Goal: Information Seeking & Learning: Learn about a topic

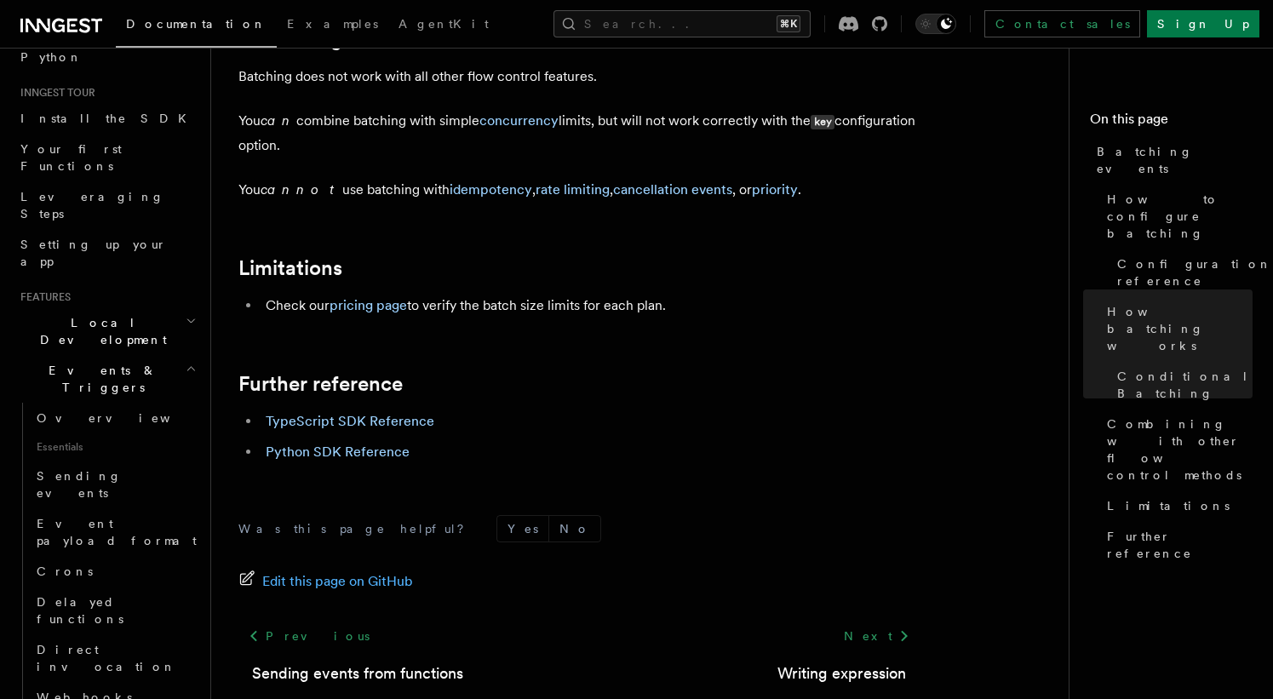
scroll to position [145, 0]
click at [88, 467] on span "Sending events" at bounding box center [79, 482] width 85 height 31
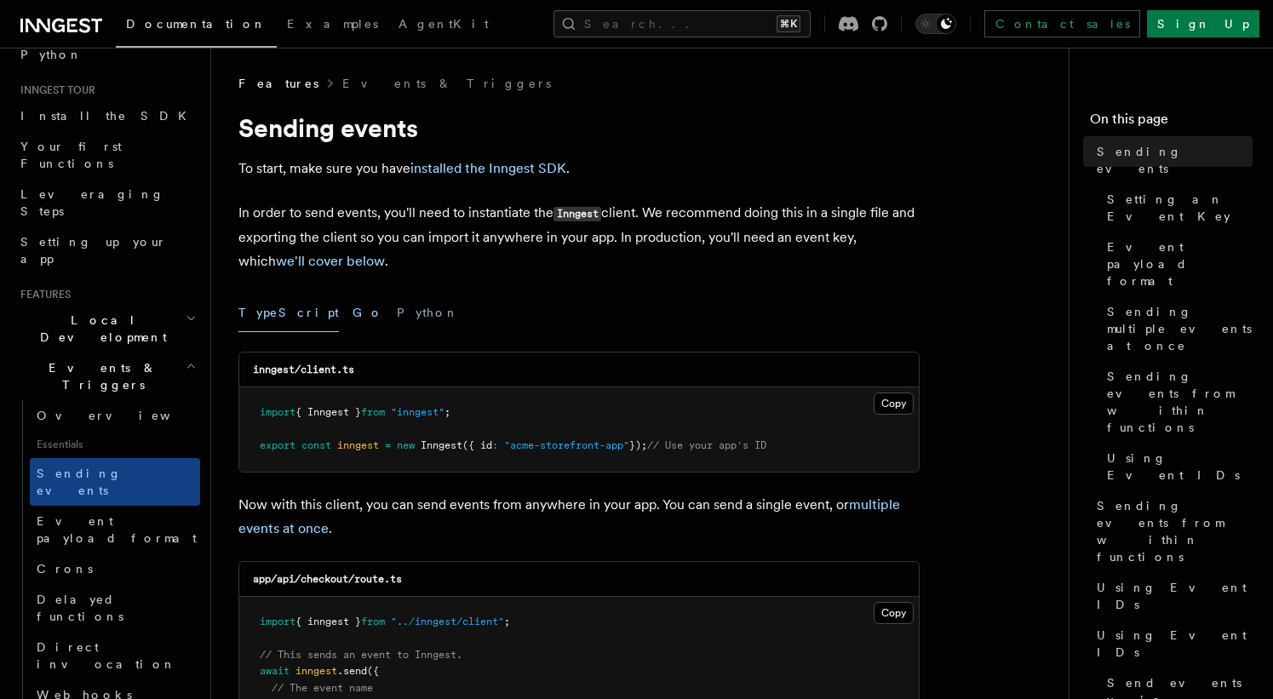
click at [353, 313] on button "Go" at bounding box center [368, 313] width 31 height 38
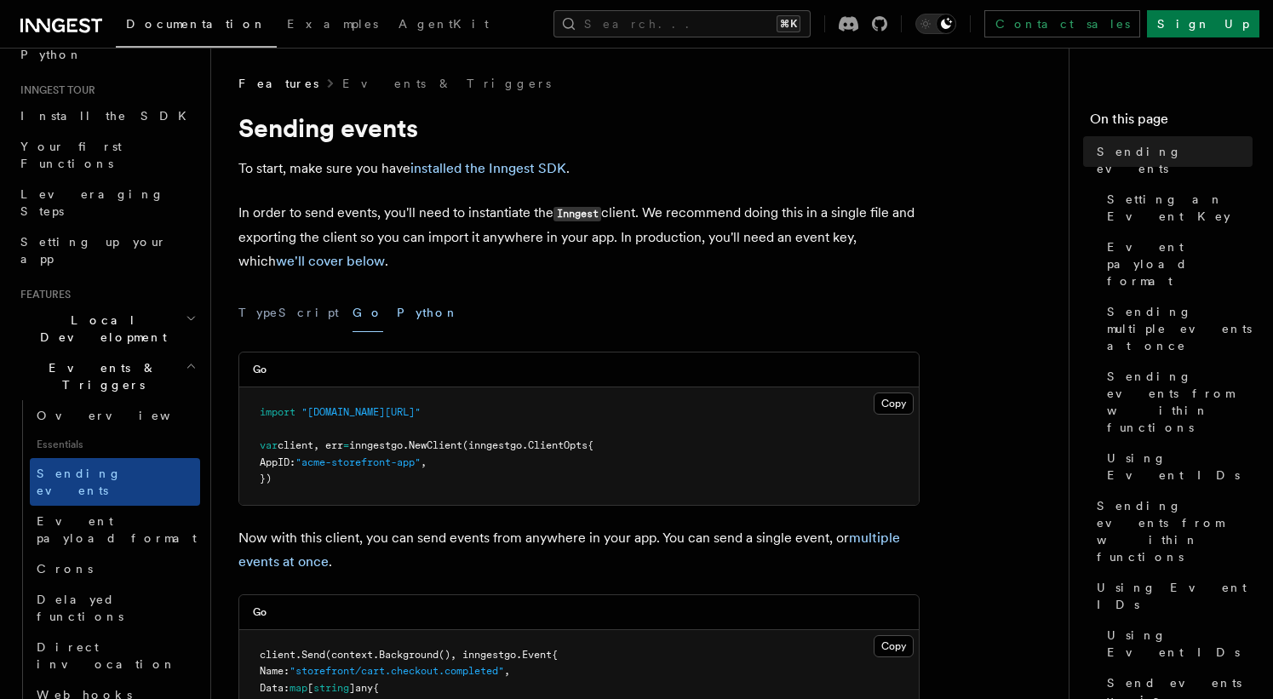
click at [397, 313] on button "Python" at bounding box center [428, 313] width 62 height 38
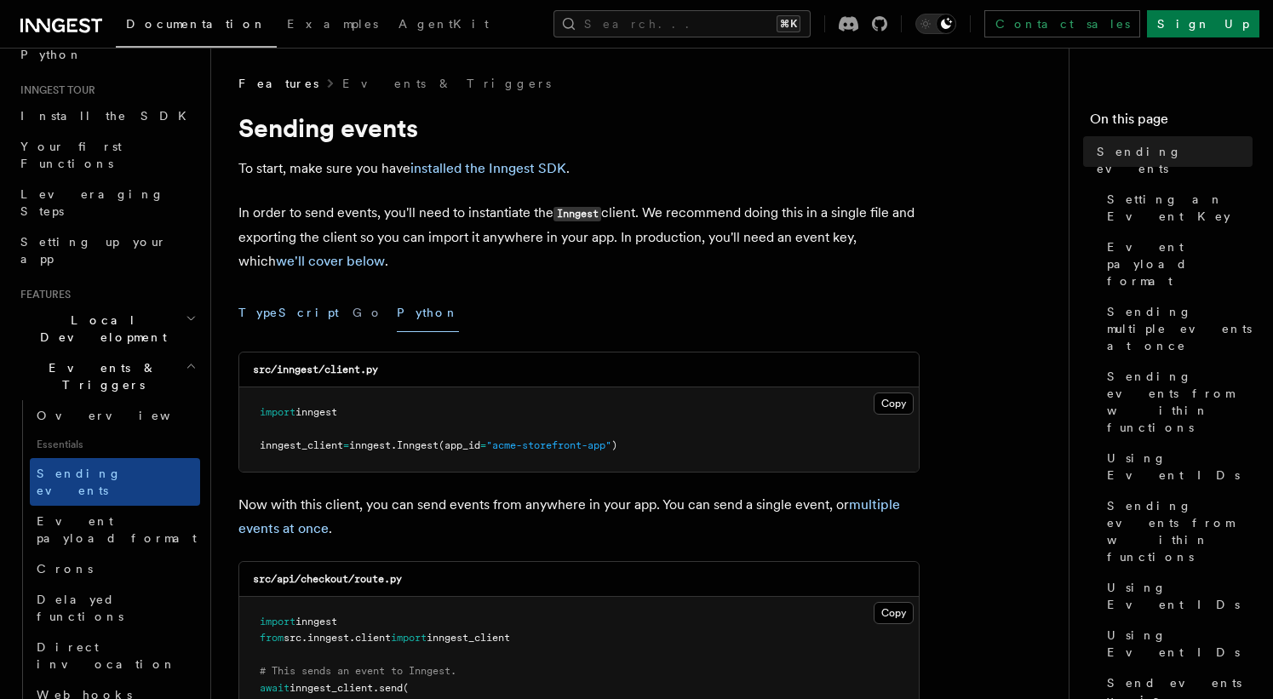
click at [277, 321] on button "TypeScript" at bounding box center [288, 313] width 100 height 38
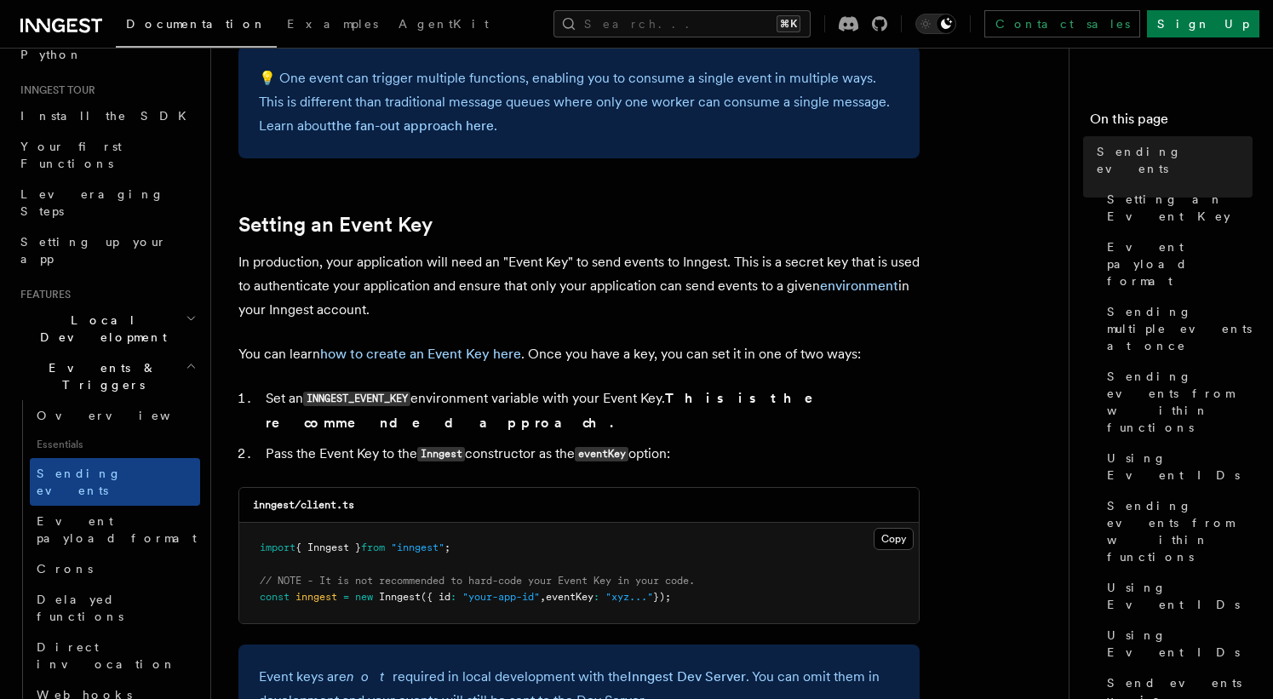
scroll to position [1162, 0]
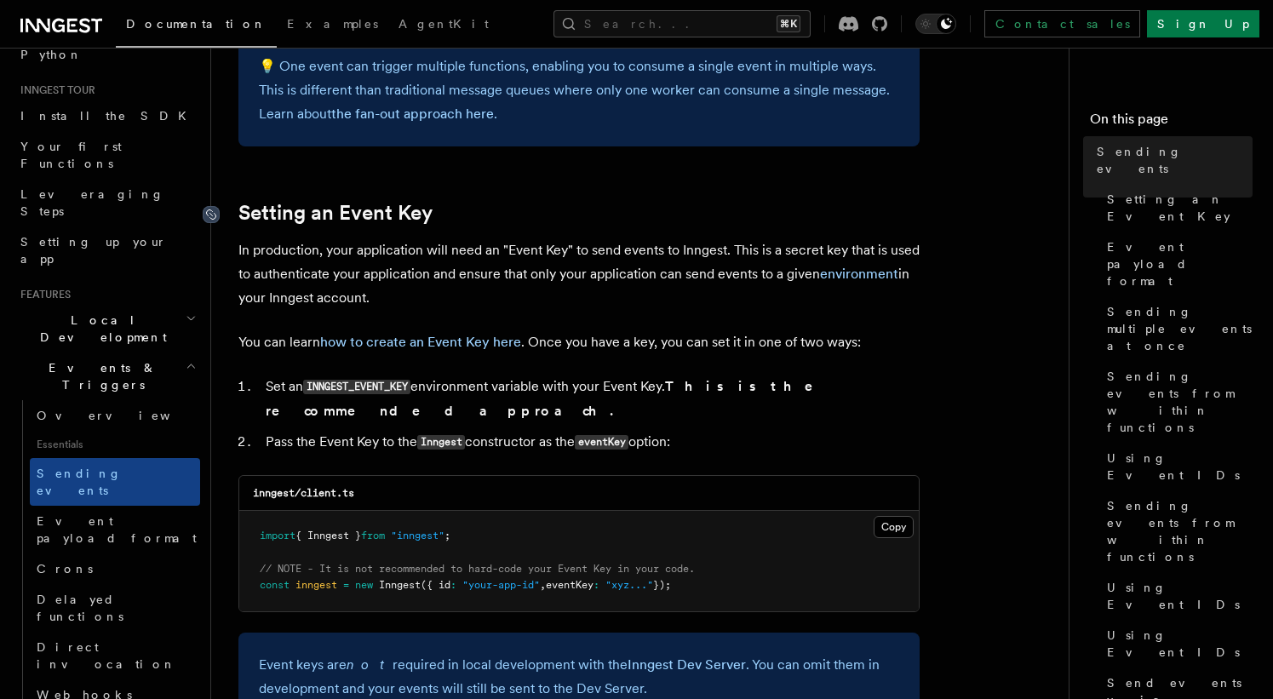
click at [208, 217] on icon at bounding box center [211, 214] width 17 height 17
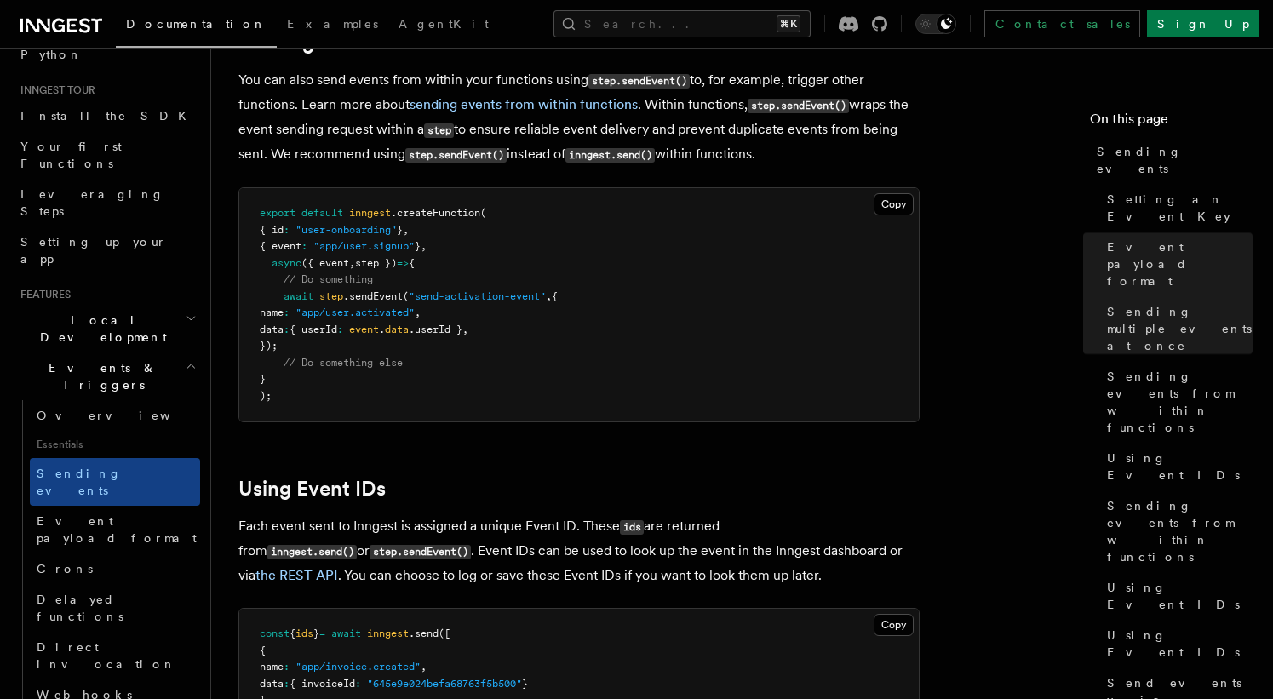
scroll to position [2854, 0]
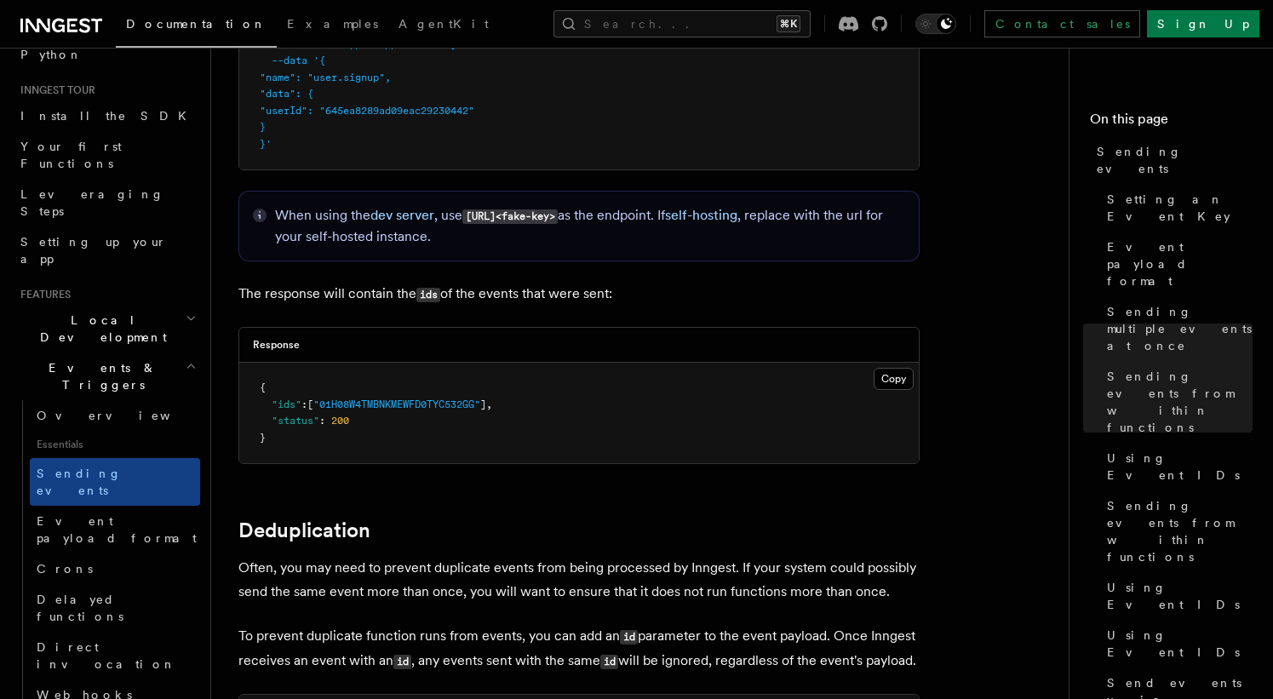
scroll to position [3880, 0]
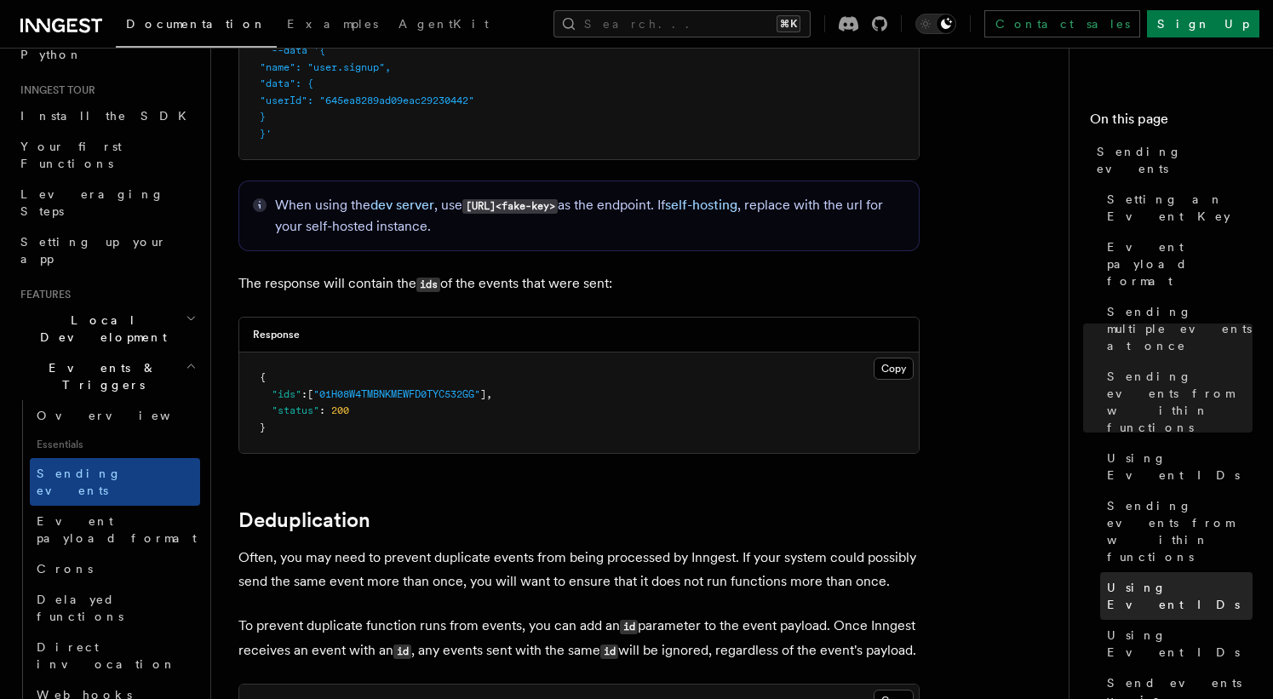
click at [1148, 579] on span "Using Event IDs" at bounding box center [1180, 596] width 146 height 34
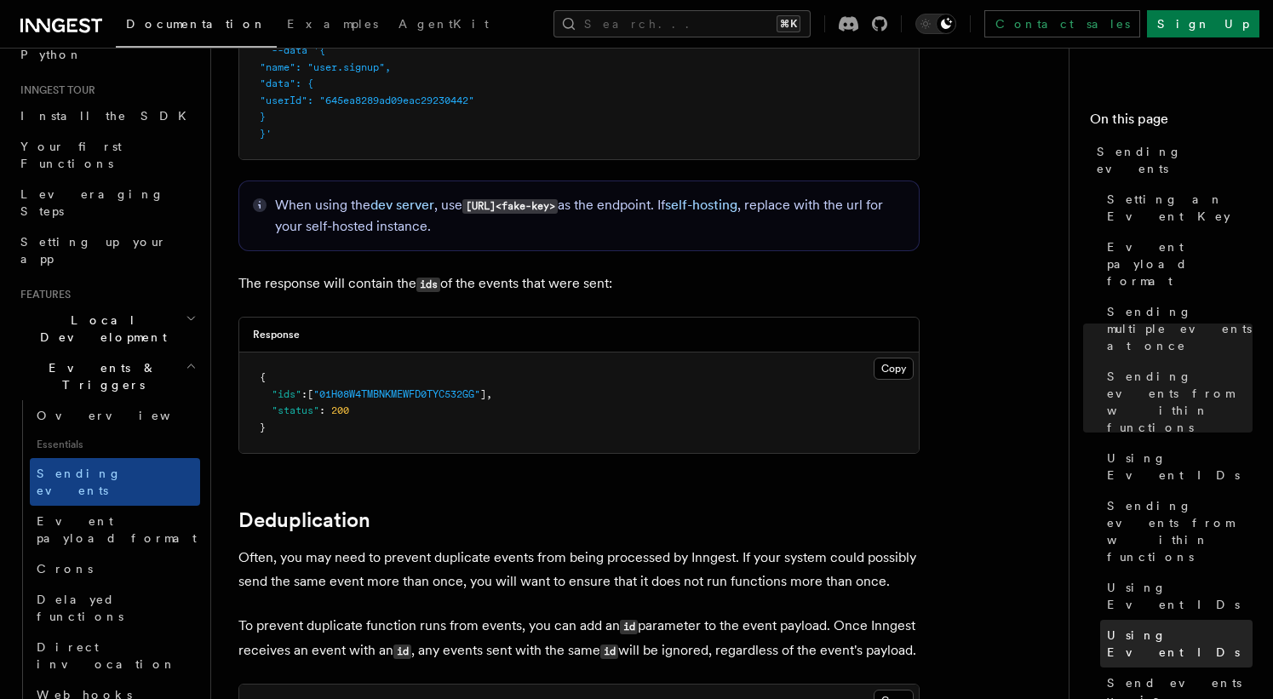
click at [1146, 620] on link "Using Event IDs" at bounding box center [1176, 644] width 152 height 48
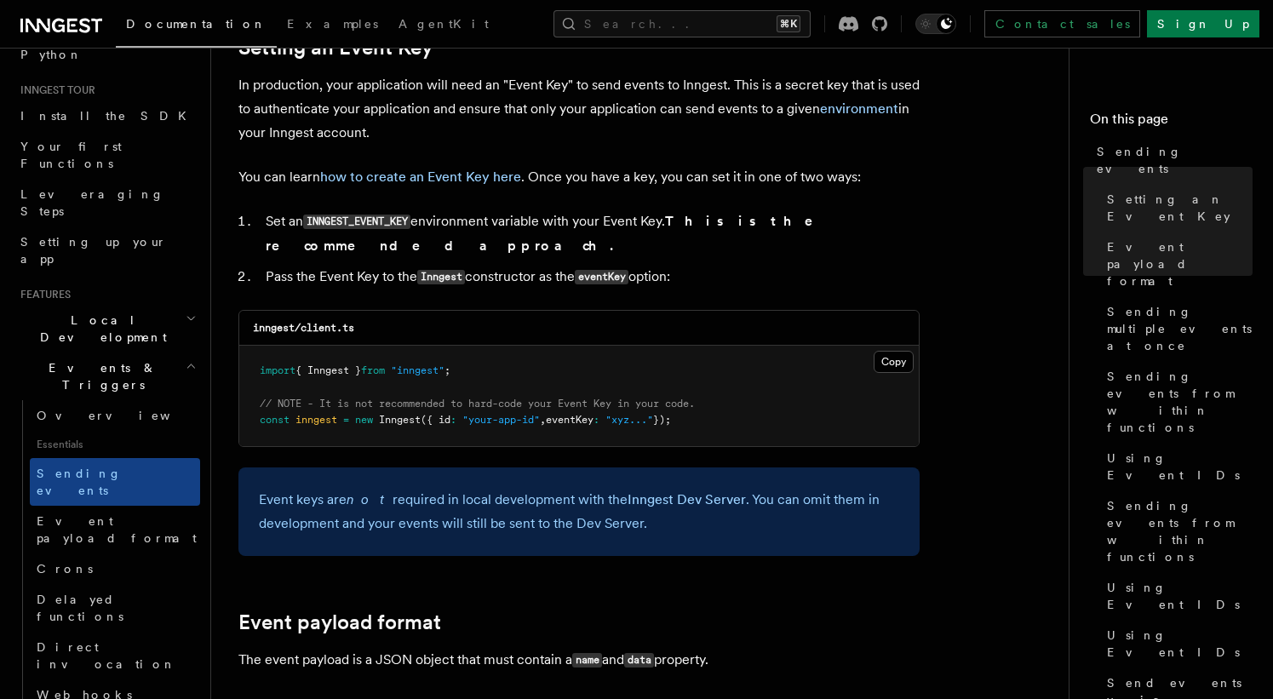
scroll to position [1167, 0]
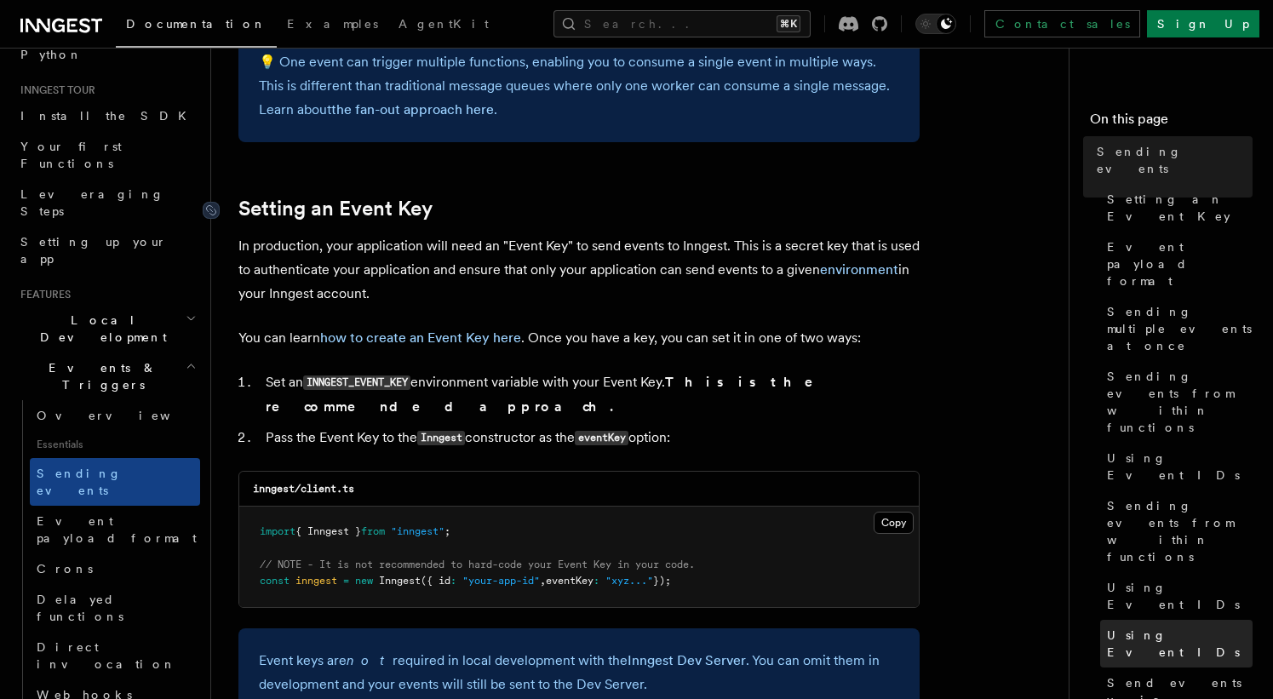
click at [1136, 627] on span "Using Event IDs" at bounding box center [1180, 644] width 146 height 34
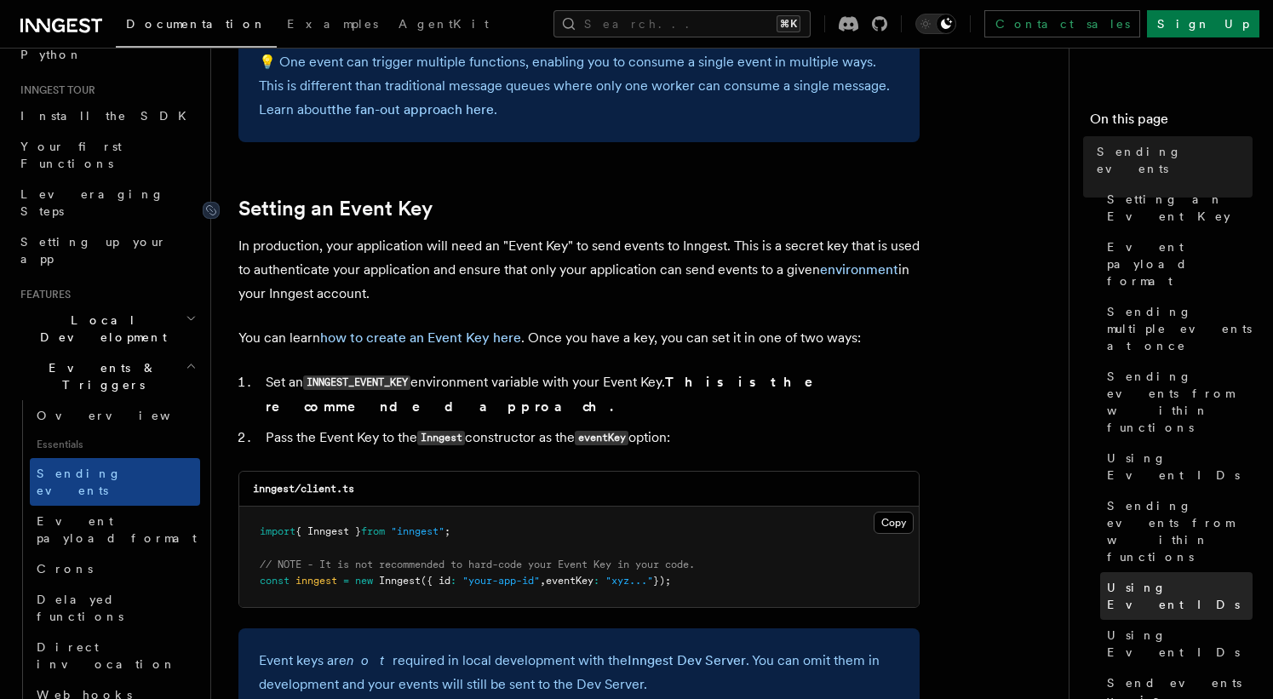
click at [1133, 579] on span "Using Event IDs" at bounding box center [1180, 596] width 146 height 34
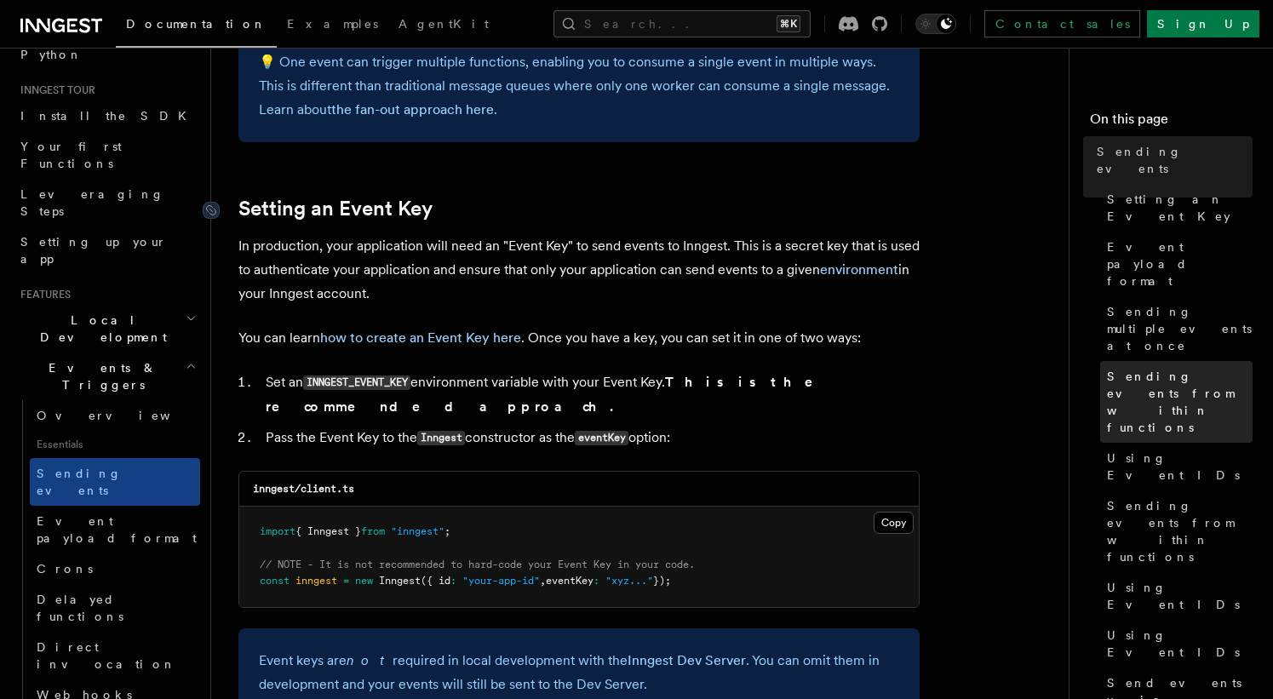
click at [1159, 368] on span "Sending events from within functions" at bounding box center [1180, 402] width 146 height 68
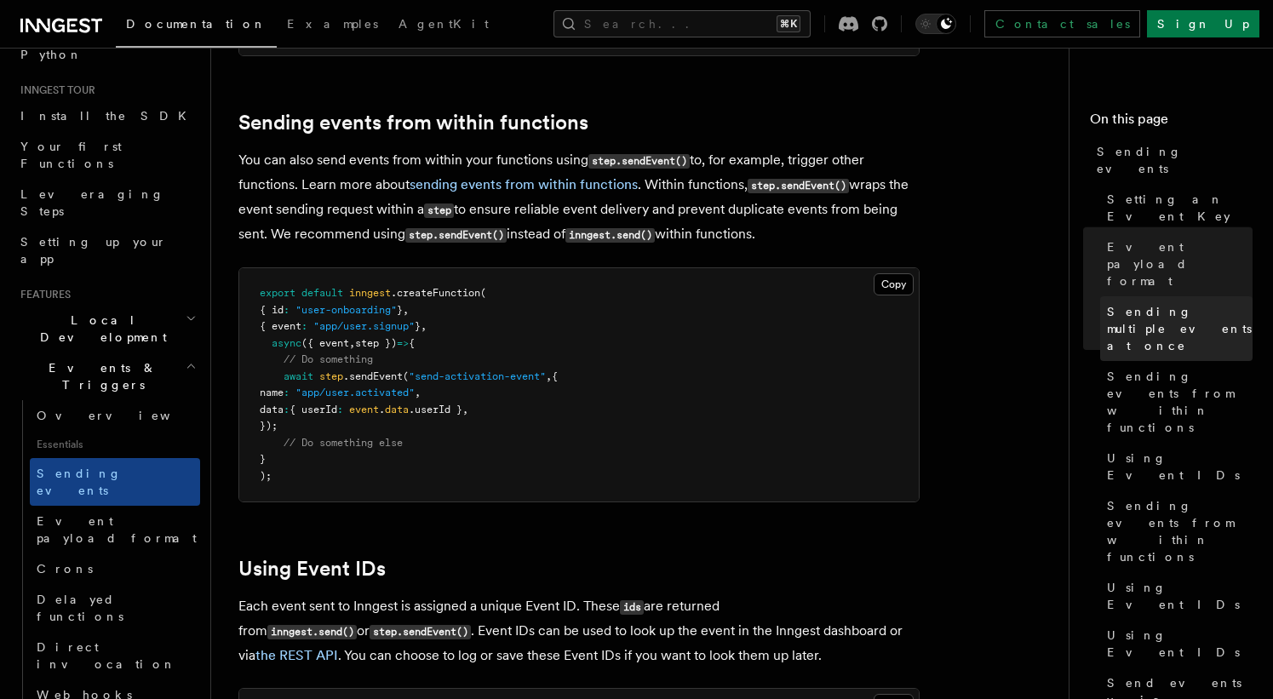
click at [1141, 303] on span "Sending multiple events at once" at bounding box center [1180, 328] width 146 height 51
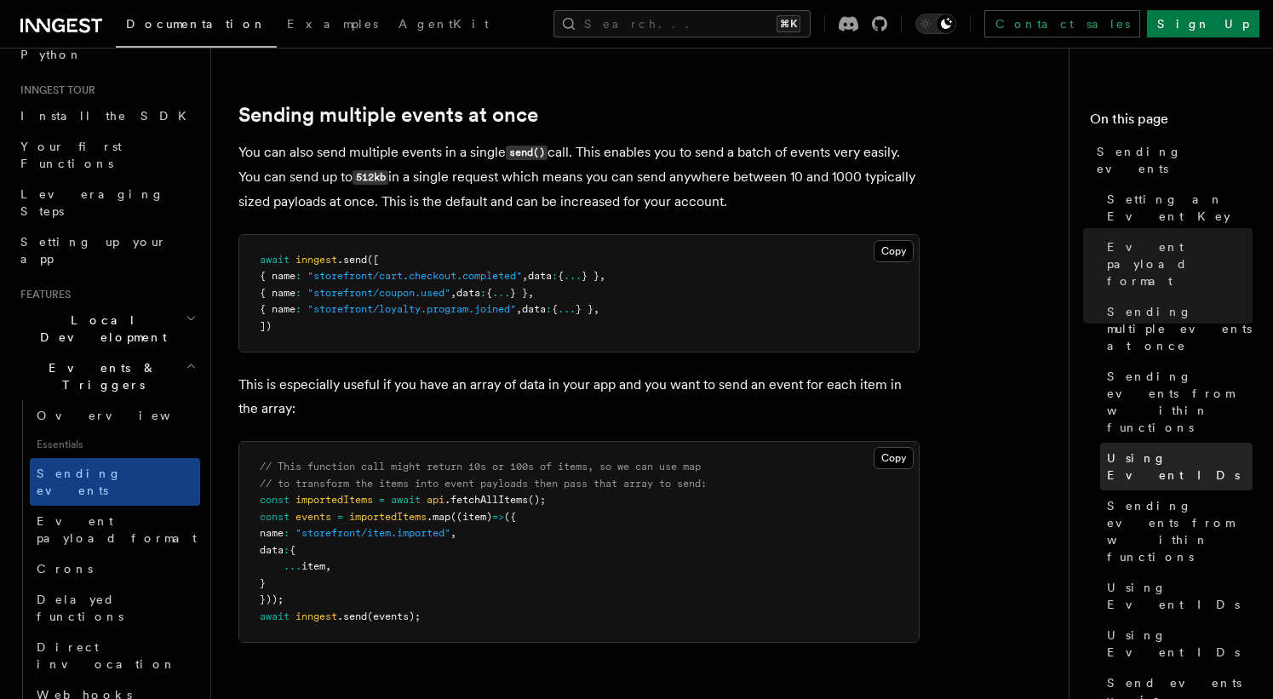
click at [1124, 450] on span "Using Event IDs" at bounding box center [1180, 467] width 146 height 34
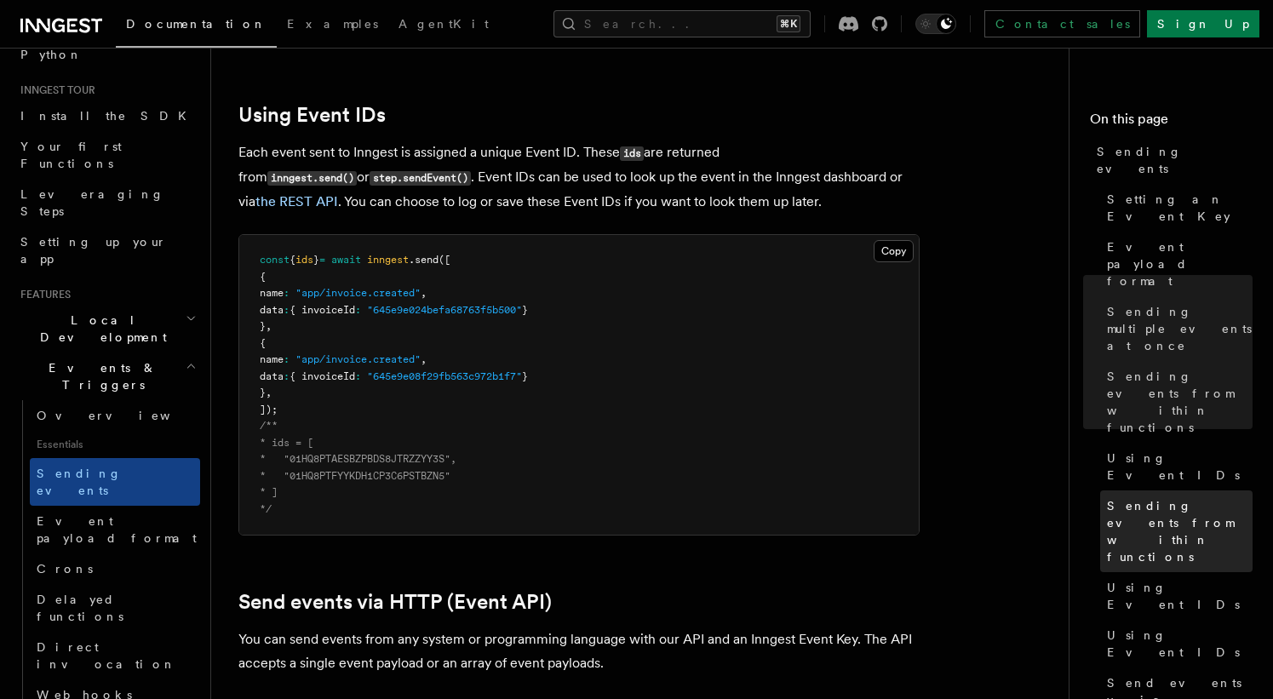
scroll to position [3039, 0]
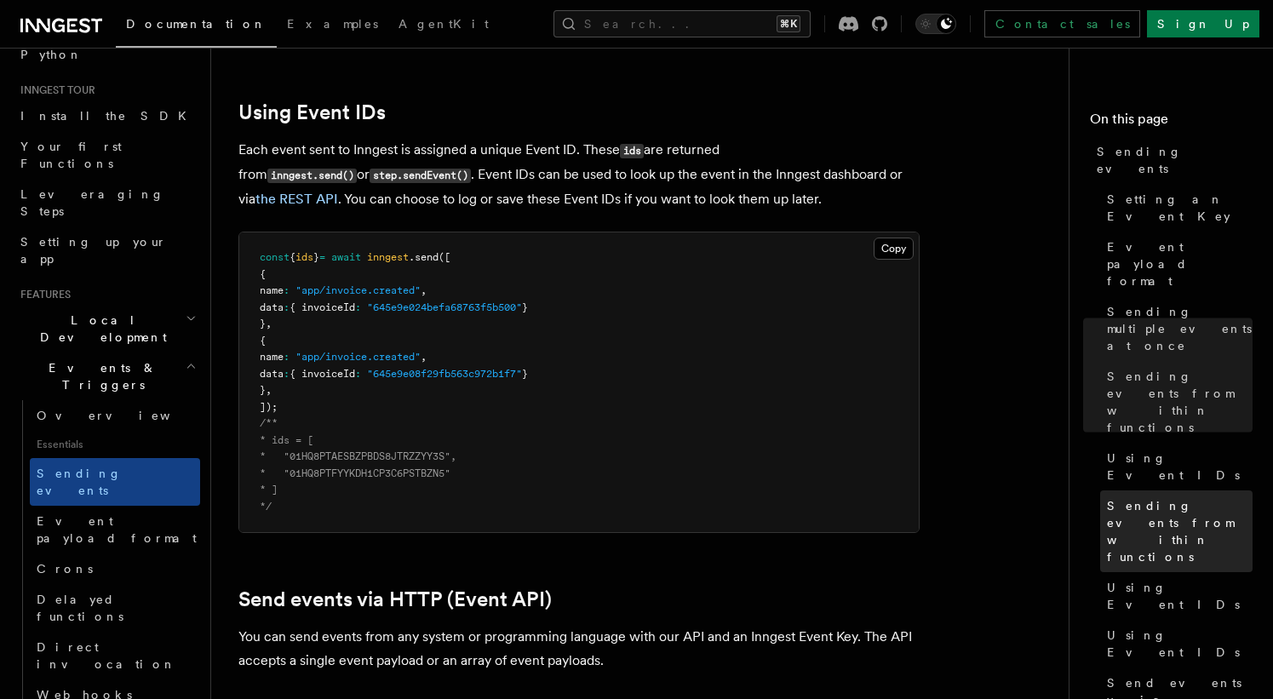
click at [1133, 497] on span "Sending events from within functions" at bounding box center [1180, 531] width 146 height 68
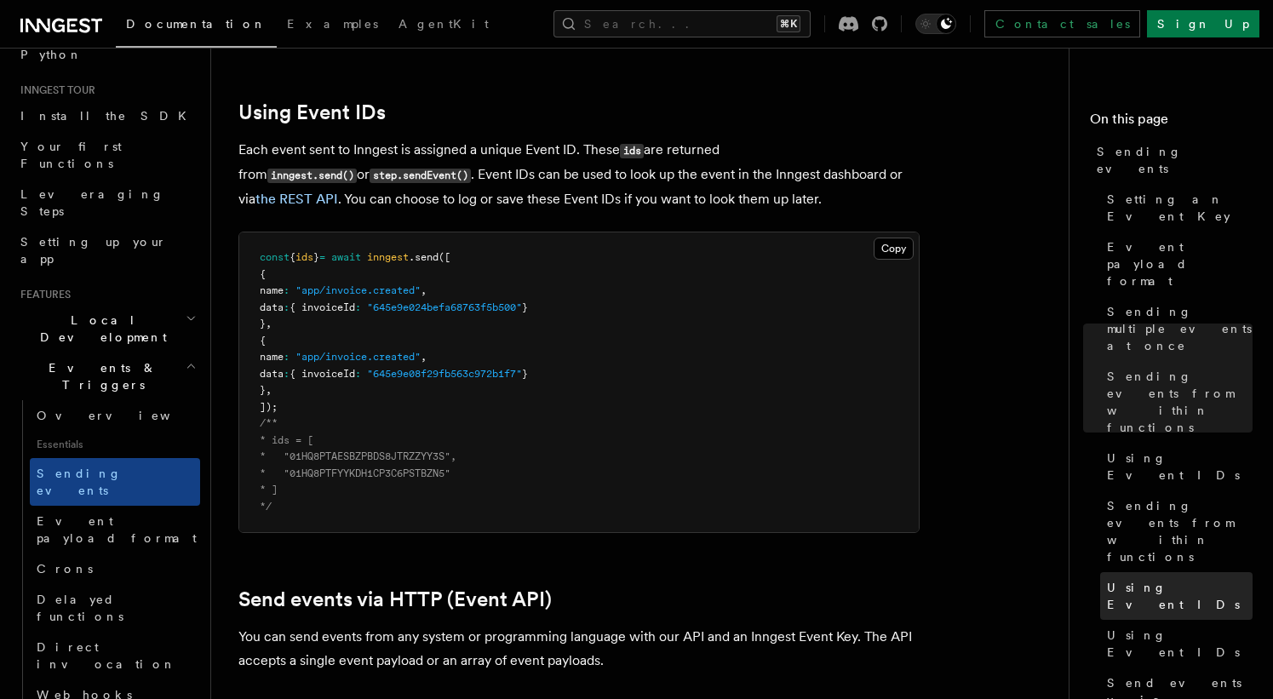
click at [1140, 579] on span "Using Event IDs" at bounding box center [1180, 596] width 146 height 34
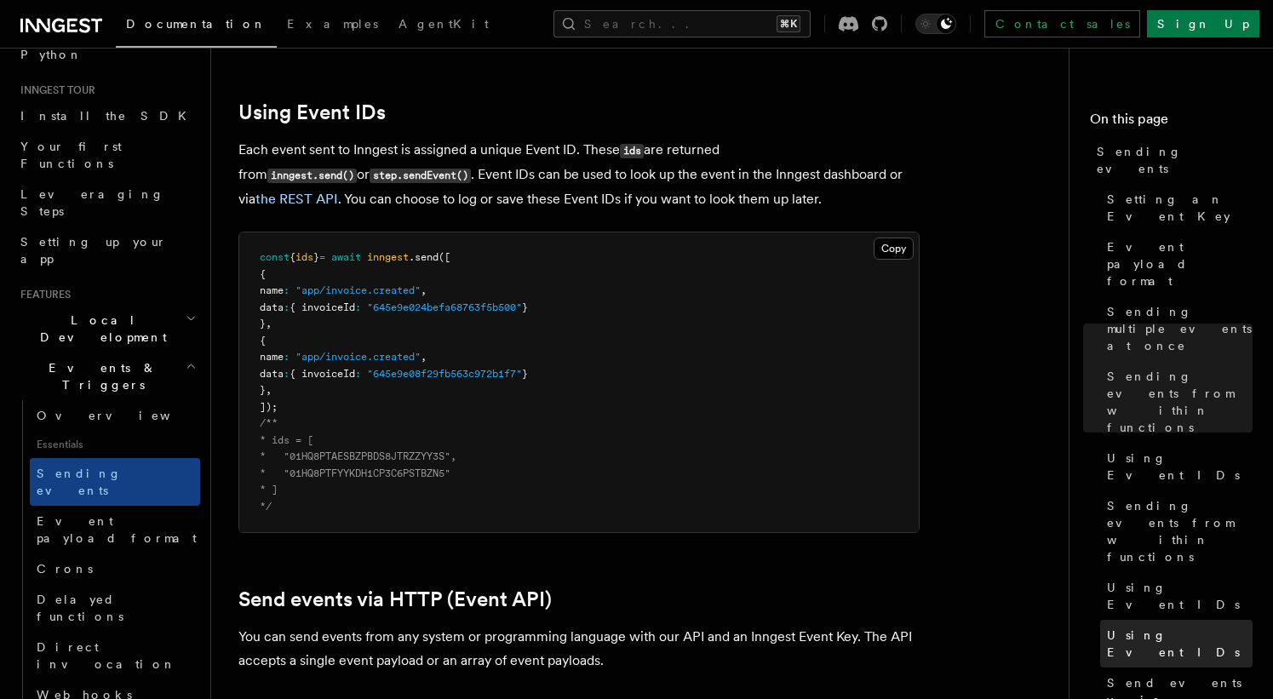
click at [1141, 627] on span "Using Event IDs" at bounding box center [1180, 644] width 146 height 34
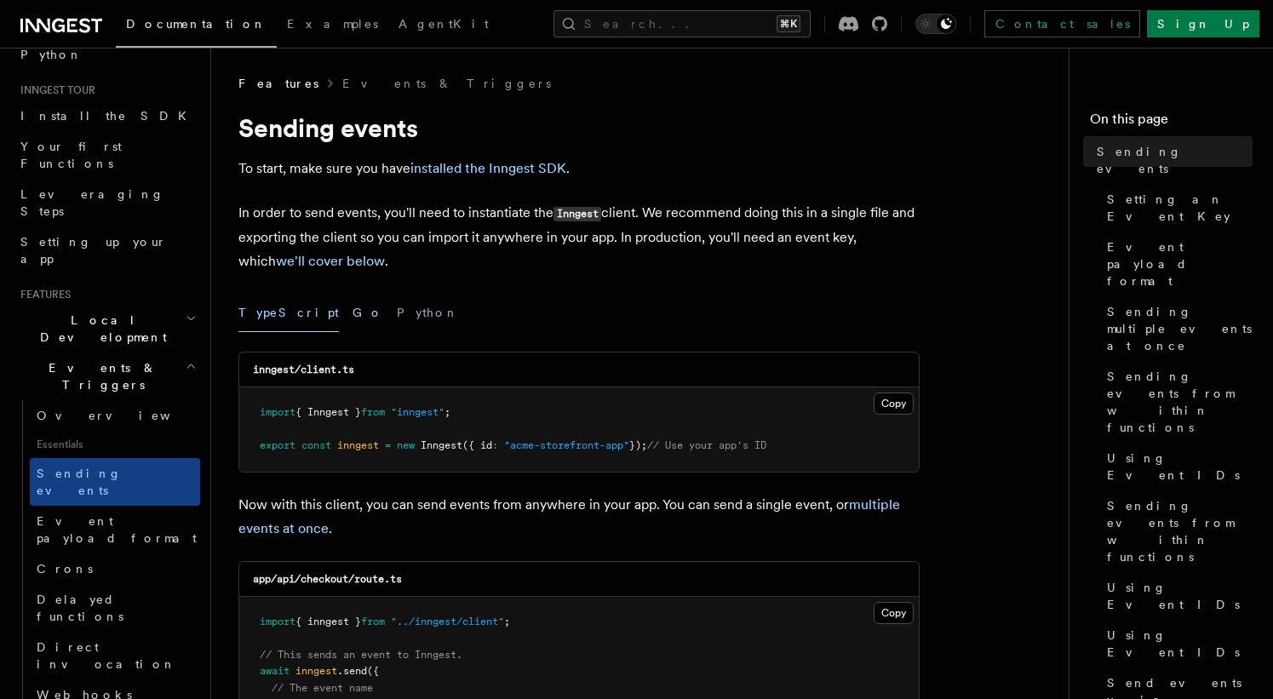
click at [353, 314] on button "Go" at bounding box center [368, 313] width 31 height 38
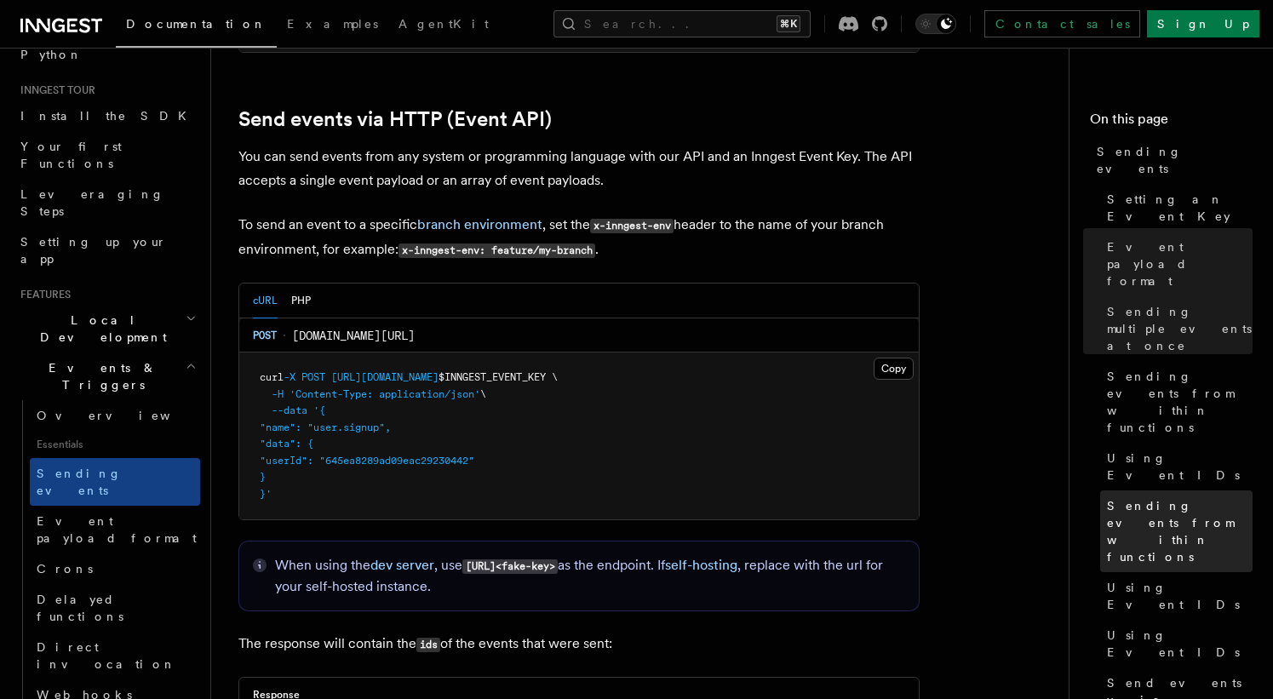
scroll to position [2761, 0]
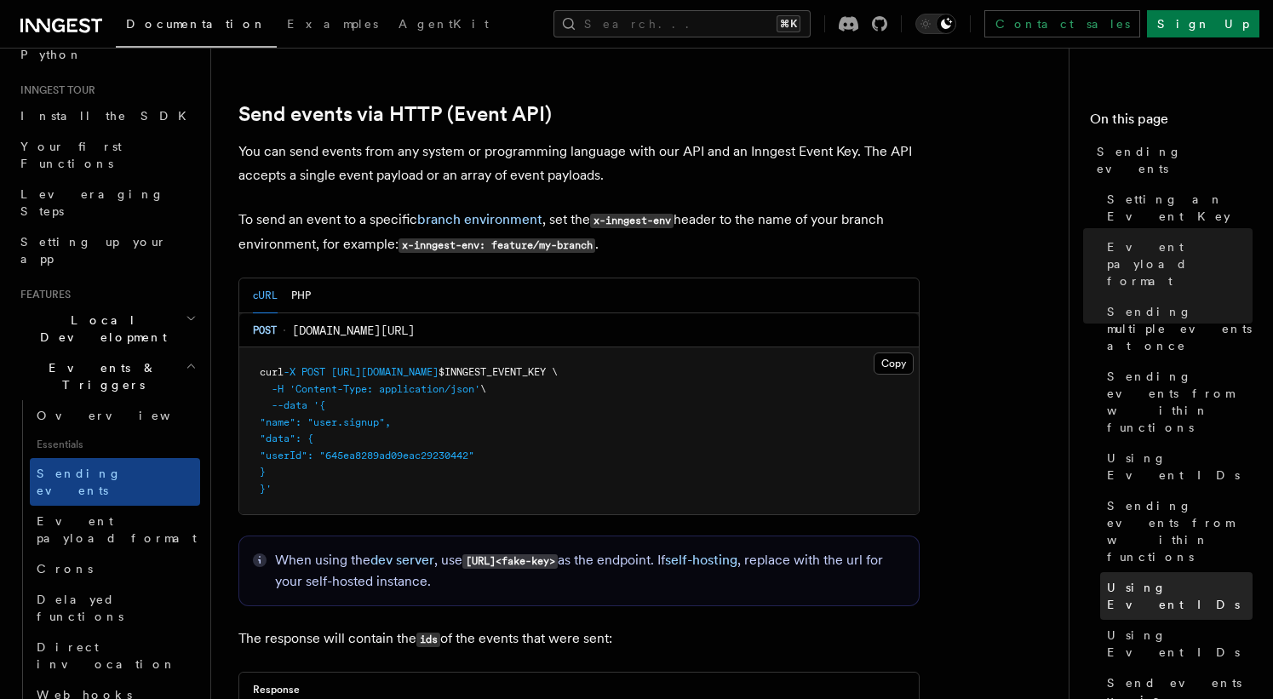
click at [1164, 579] on span "Using Event IDs" at bounding box center [1180, 596] width 146 height 34
click at [1163, 572] on link "Using Event IDs" at bounding box center [1176, 596] width 152 height 48
click at [1160, 572] on link "Using Event IDs" at bounding box center [1176, 596] width 152 height 48
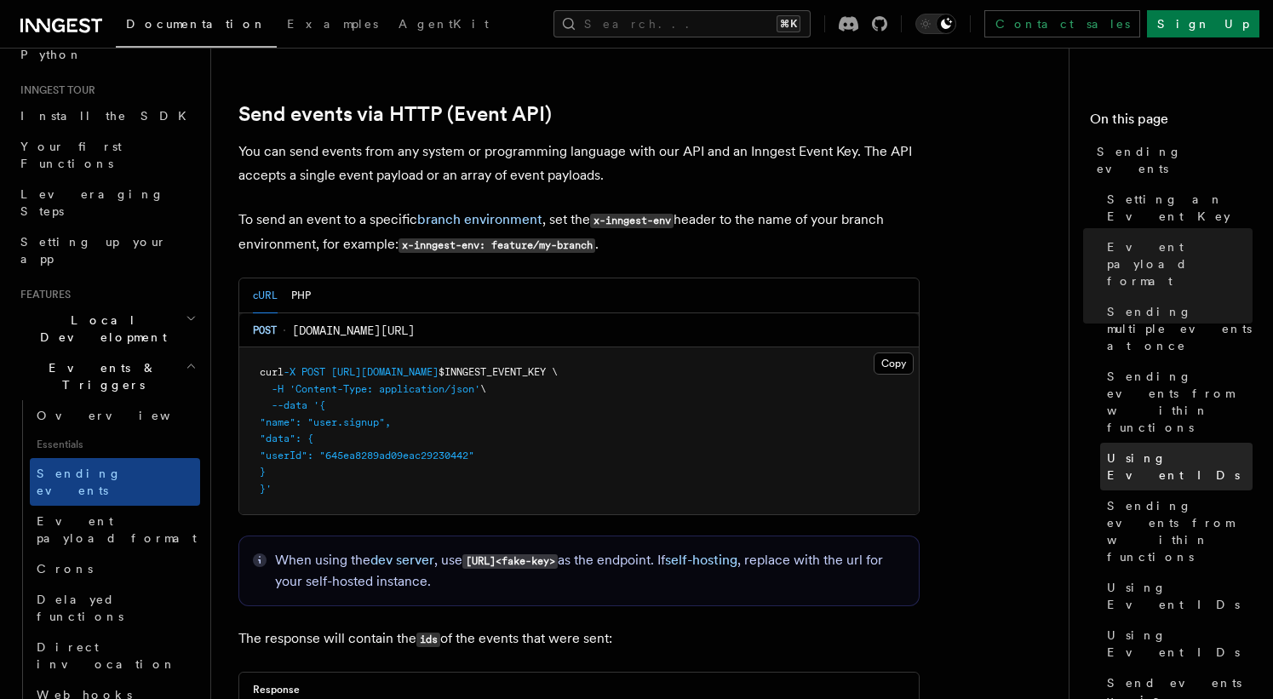
click at [1149, 450] on span "Using Event IDs" at bounding box center [1180, 467] width 146 height 34
click at [305, 278] on button "PHP" at bounding box center [301, 295] width 20 height 35
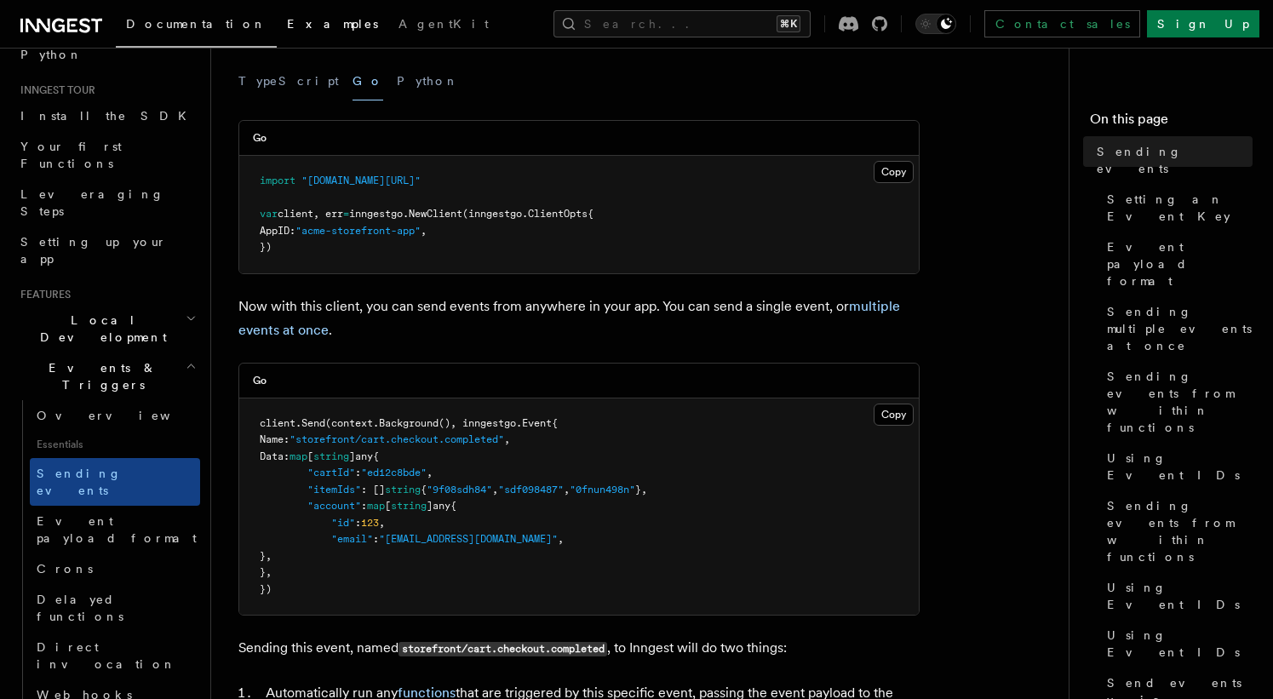
scroll to position [232, 0]
click at [397, 76] on button "Python" at bounding box center [428, 80] width 62 height 38
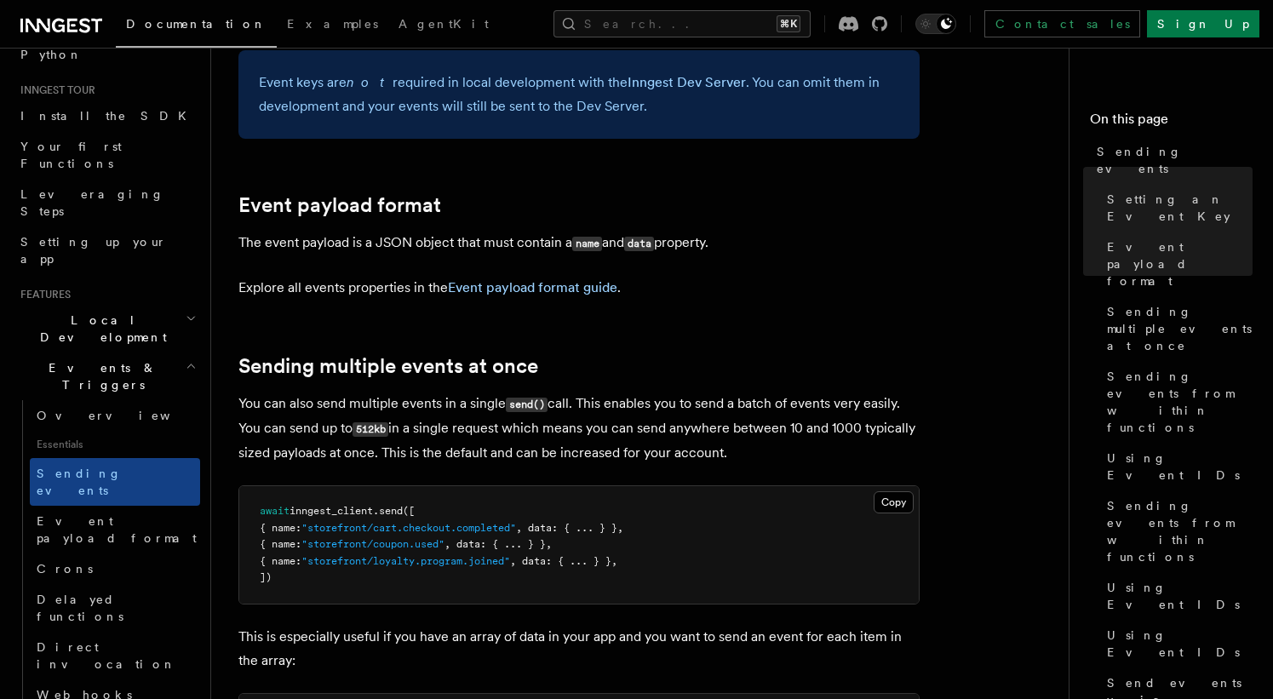
scroll to position [1837, 0]
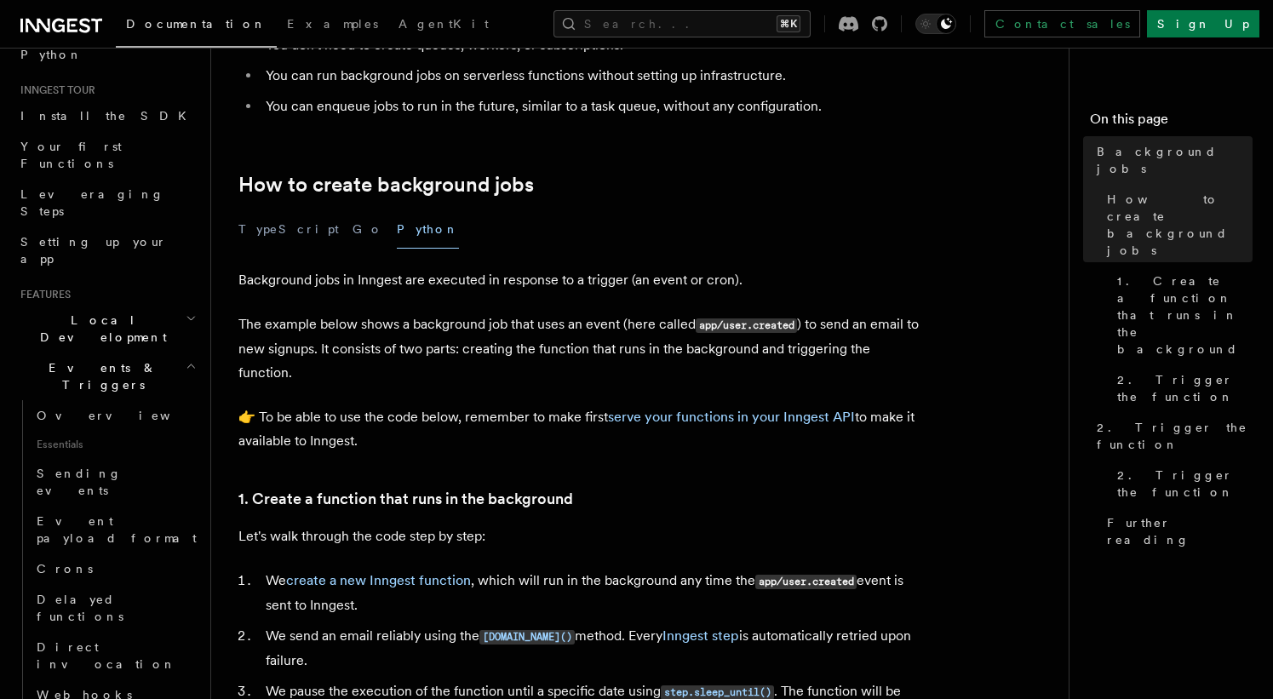
scroll to position [216, 0]
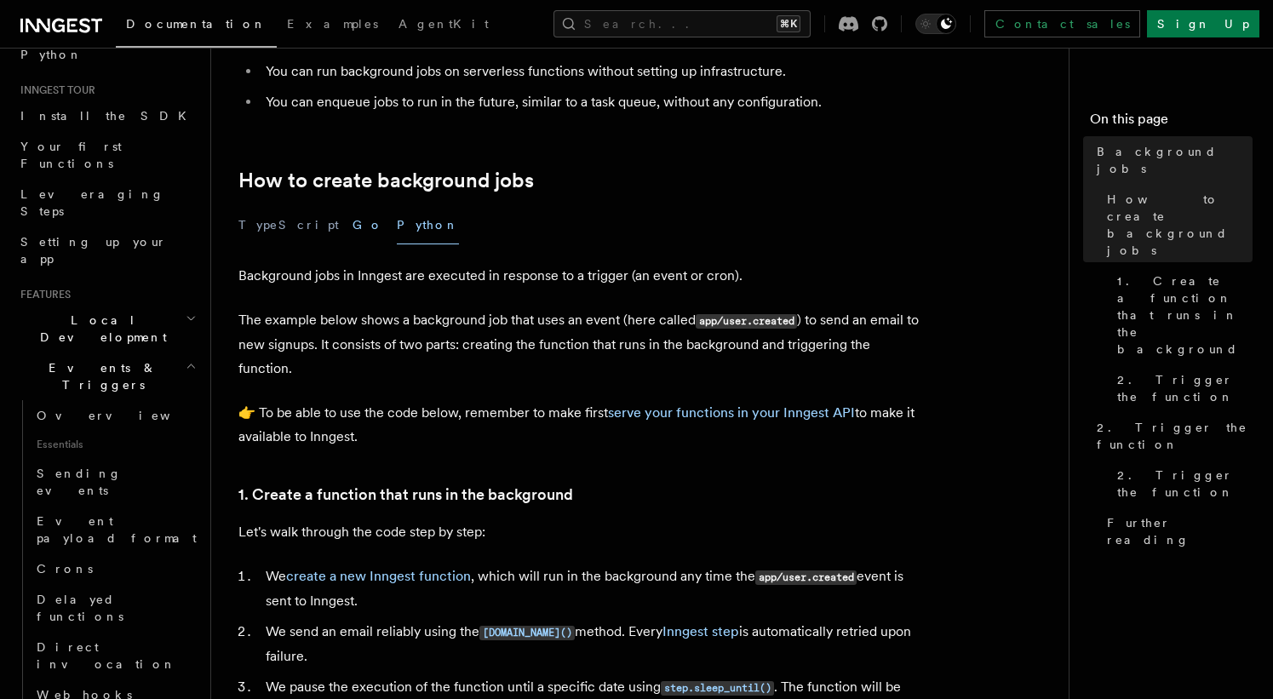
click at [353, 226] on button "Go" at bounding box center [368, 225] width 31 height 38
click at [397, 218] on button "Python" at bounding box center [428, 225] width 62 height 38
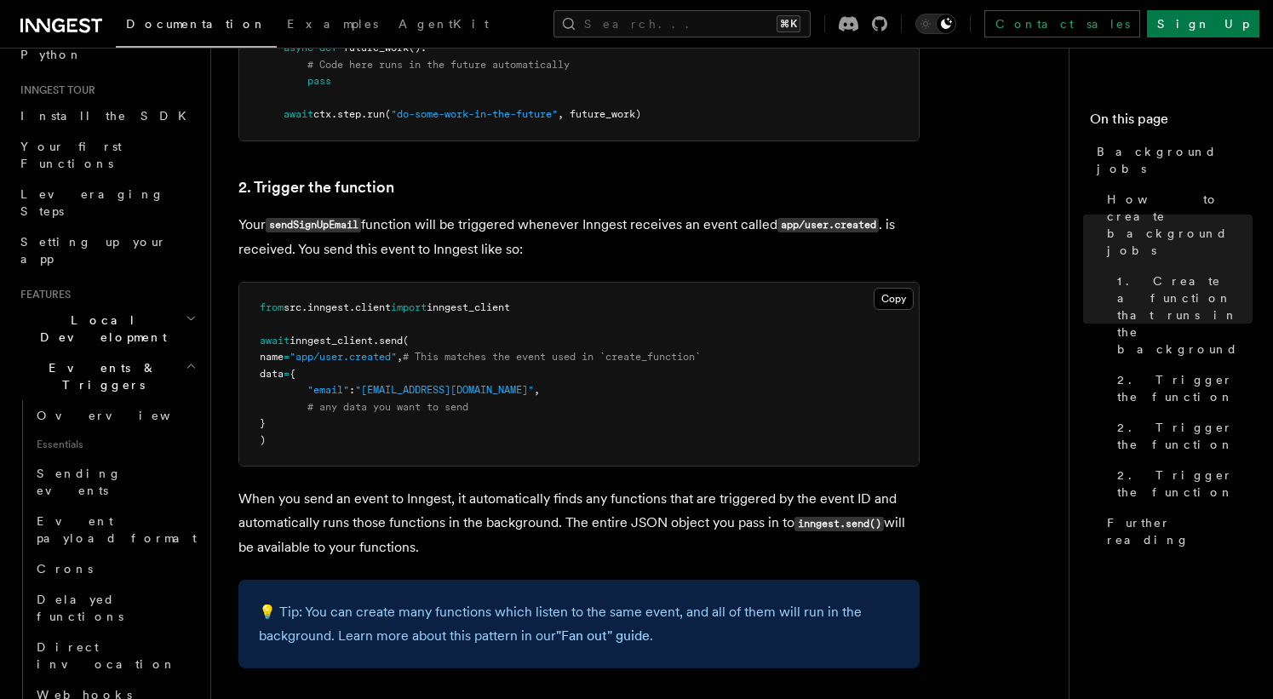
scroll to position [1355, 0]
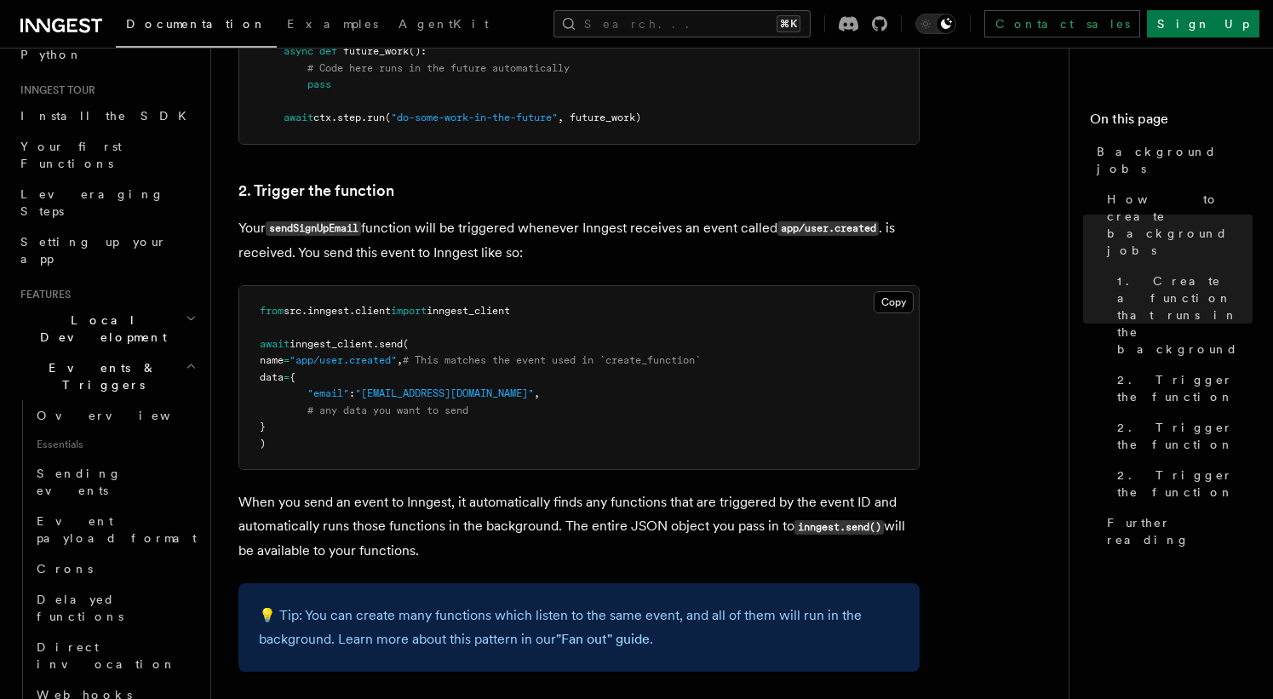
click at [990, 496] on article "Features Events & Triggers Background jobs This guide will walk you through cre…" at bounding box center [646, 43] width 817 height 2647
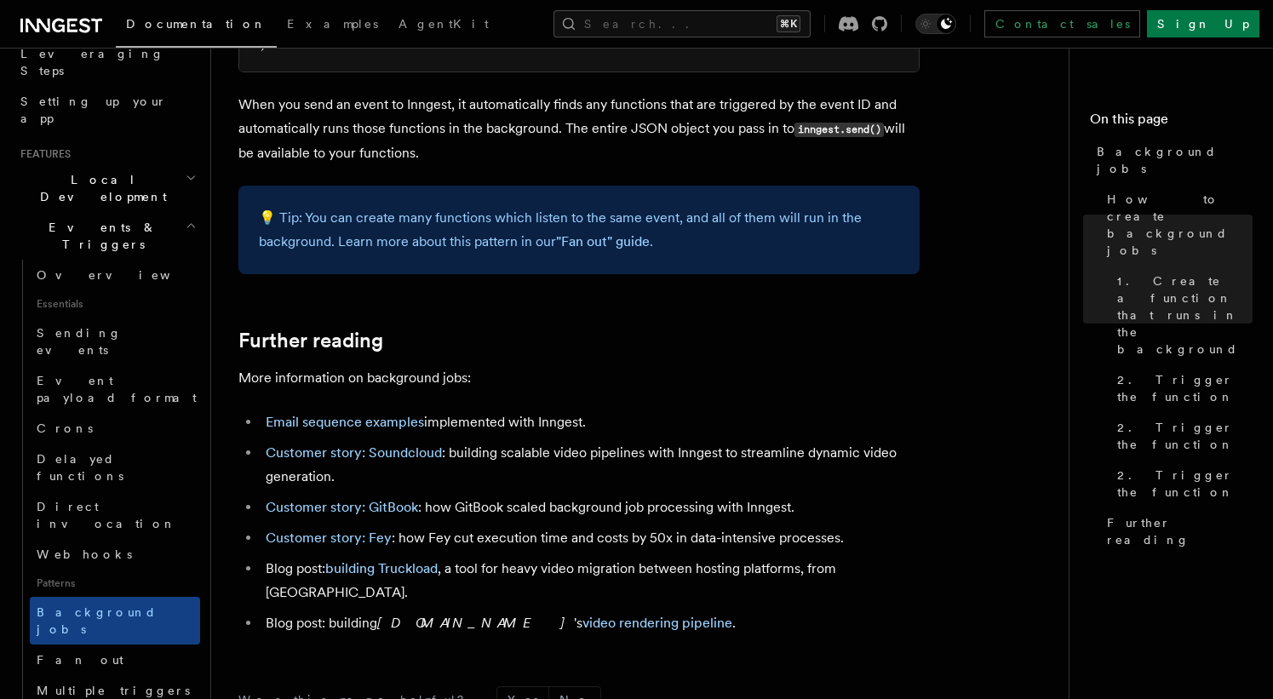
scroll to position [286, 0]
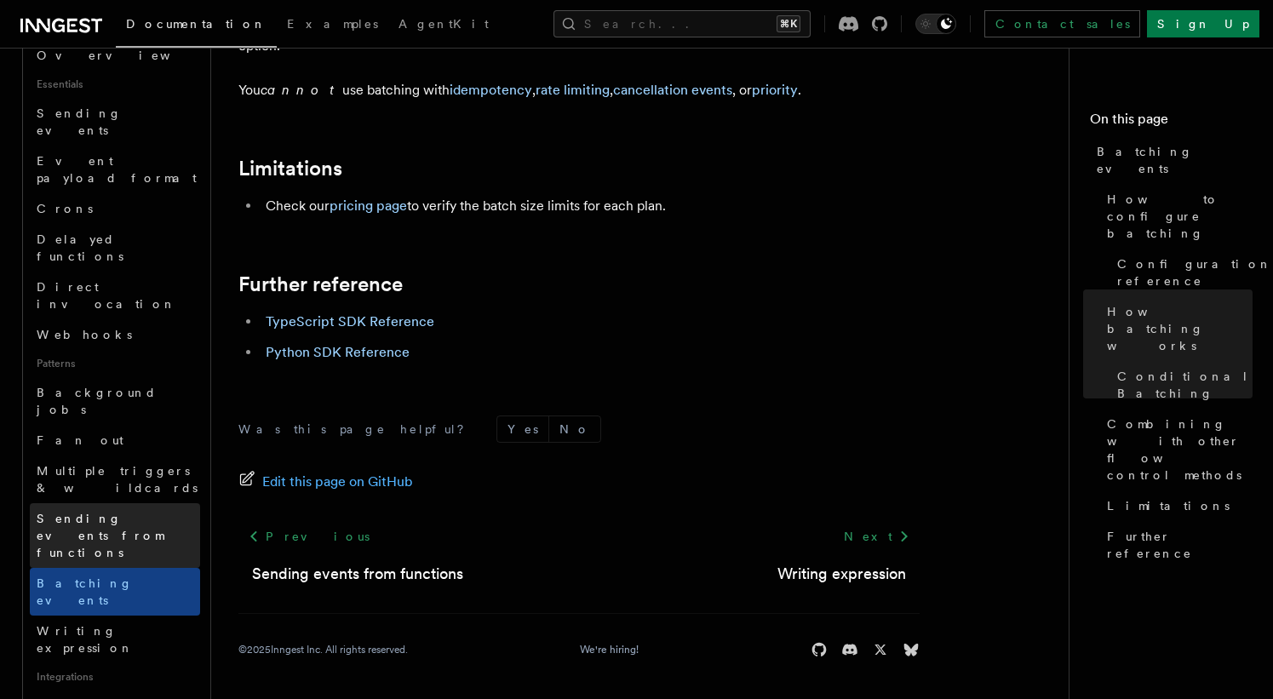
scroll to position [557, 0]
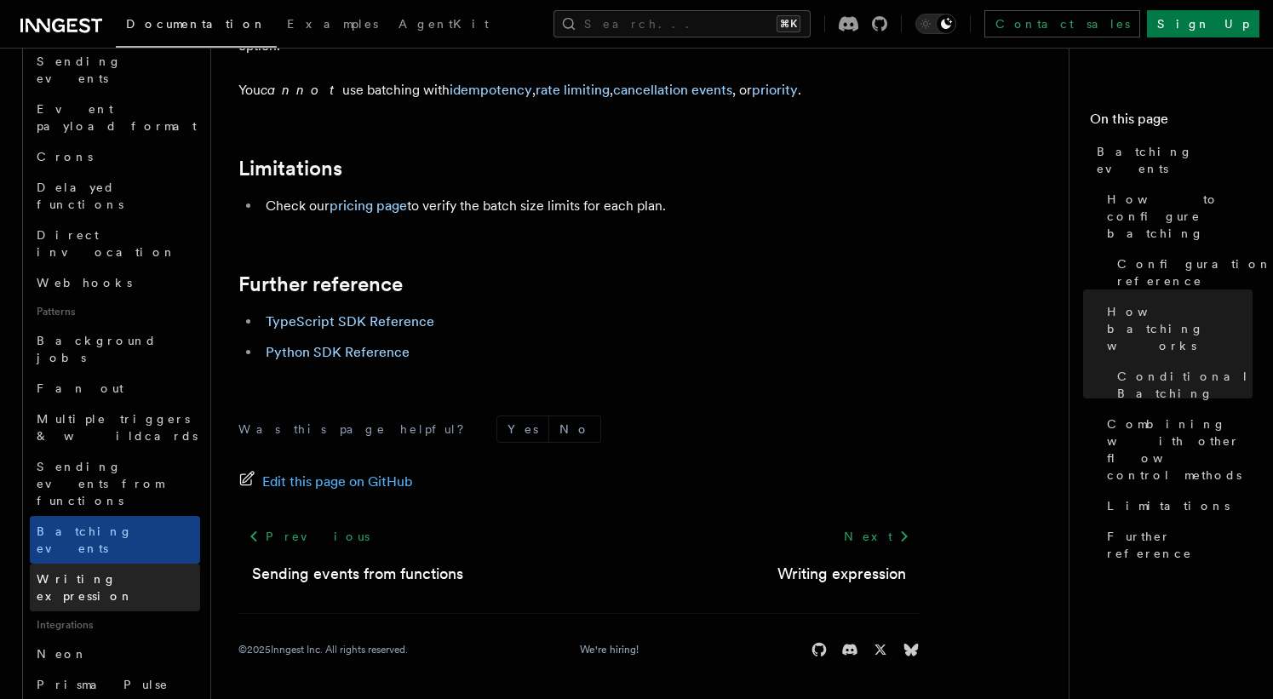
click at [70, 572] on span "Writing expression" at bounding box center [85, 587] width 97 height 31
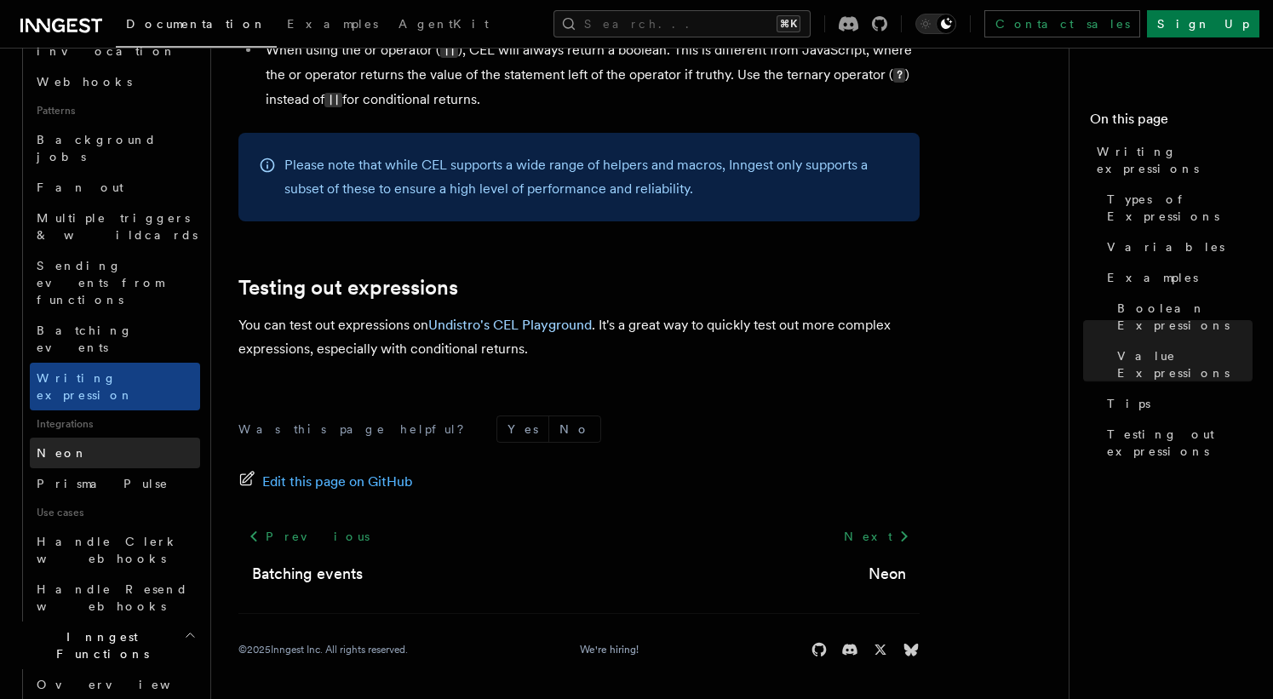
scroll to position [823, 0]
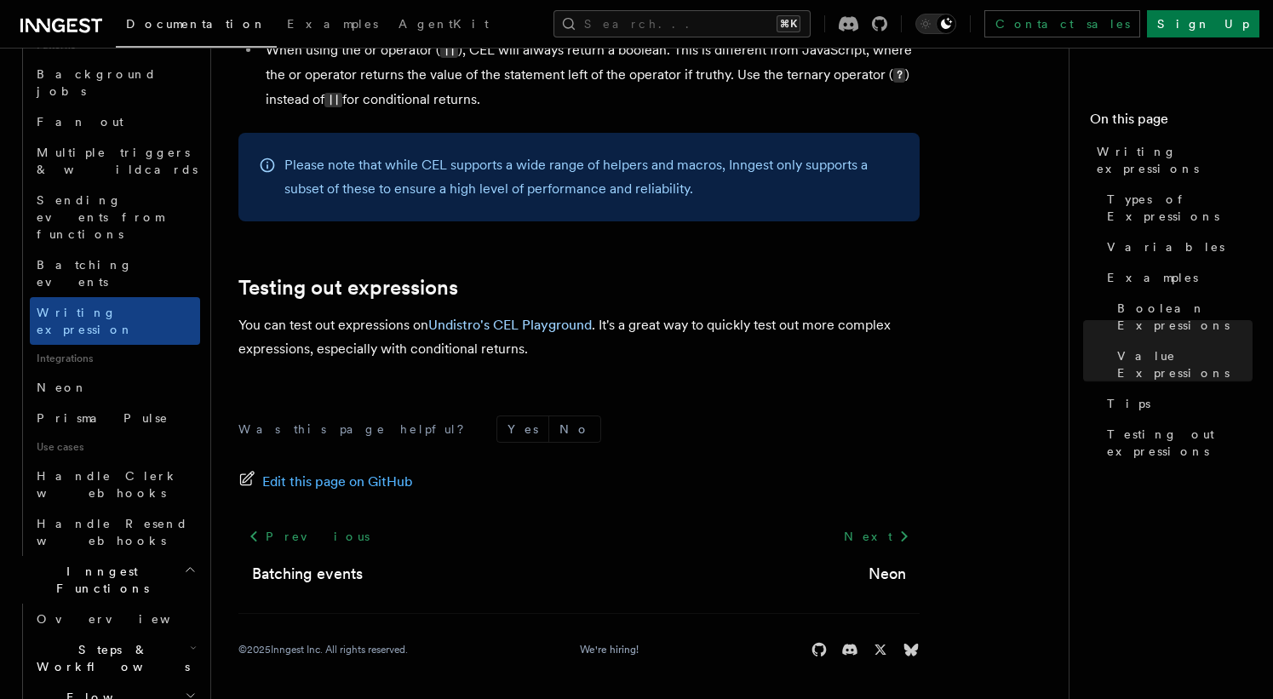
click at [144, 682] on h2 "Flow Control" at bounding box center [115, 706] width 170 height 48
click at [140, 634] on h2 "Steps & Workflows" at bounding box center [115, 658] width 170 height 48
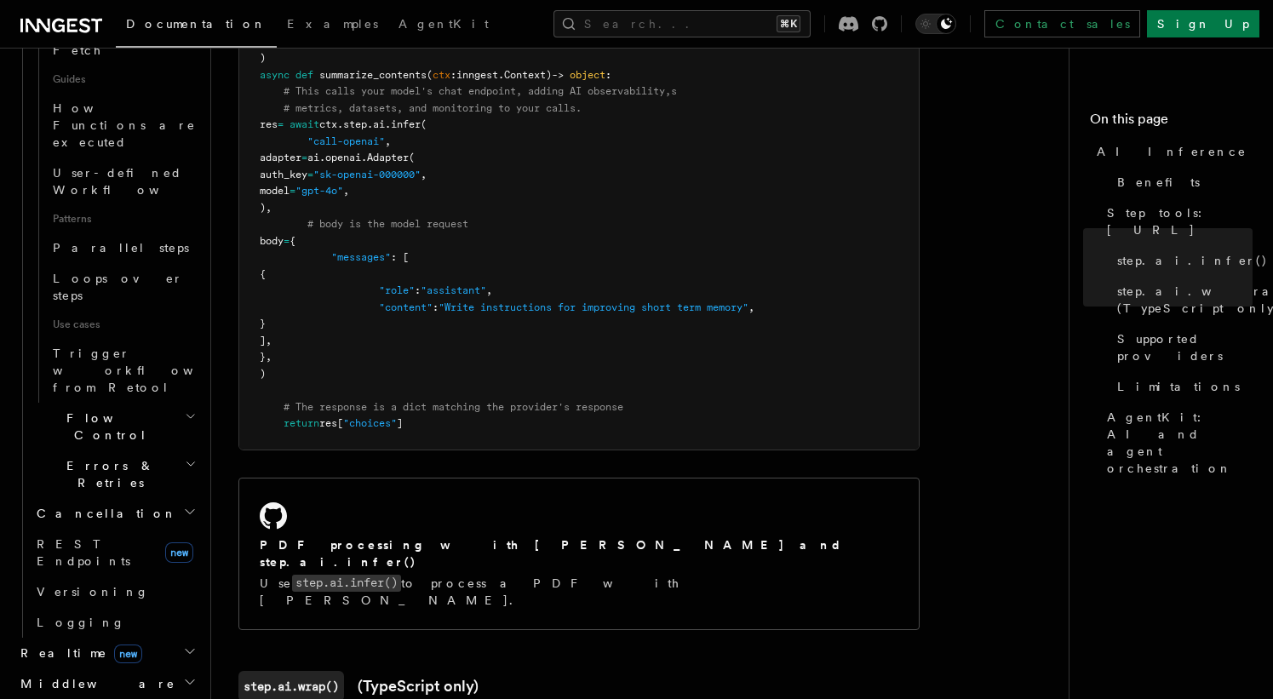
scroll to position [451, 0]
